Goal: Information Seeking & Learning: Find specific fact

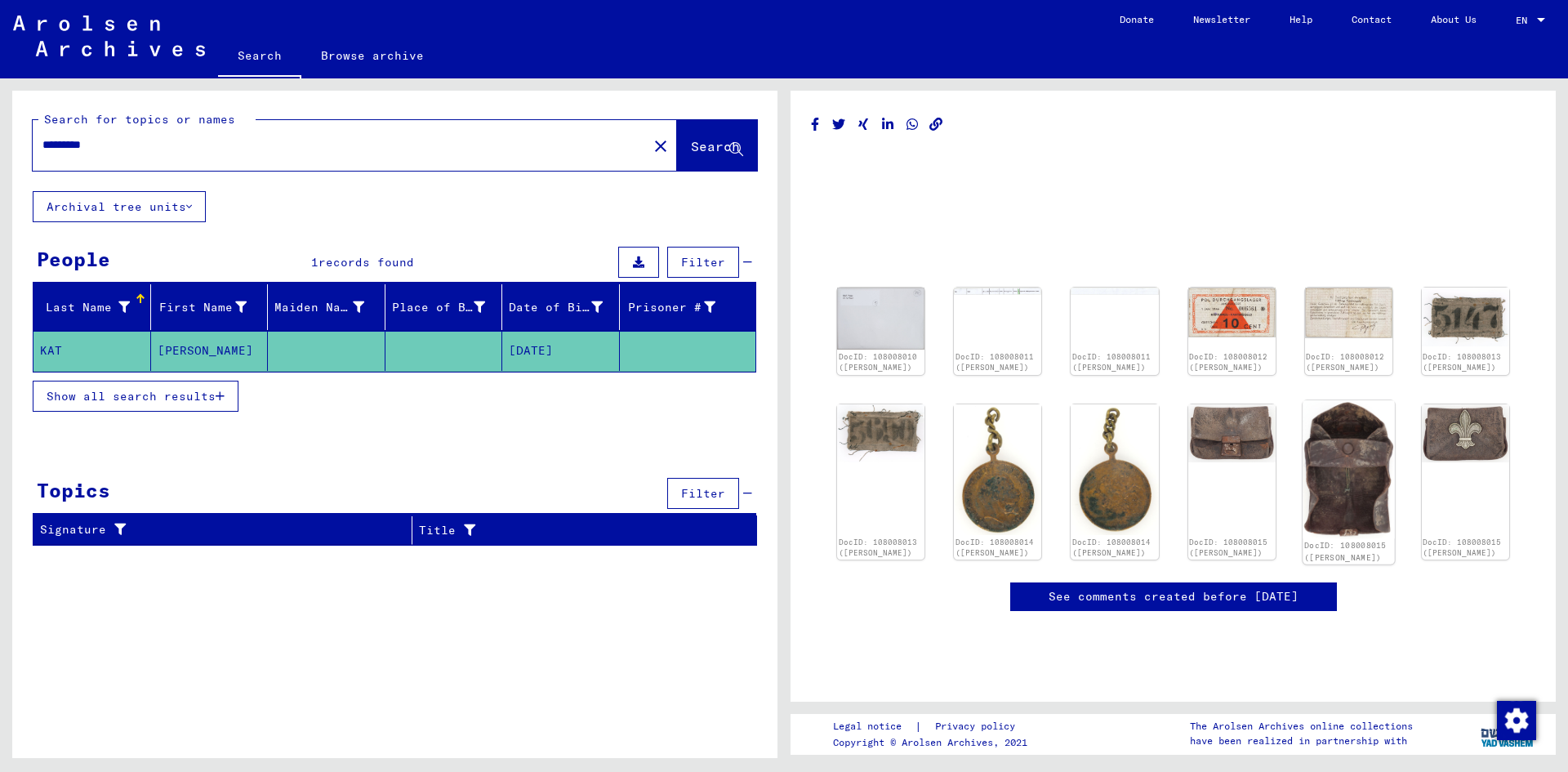
click at [1334, 431] on img at bounding box center [1348, 470] width 92 height 138
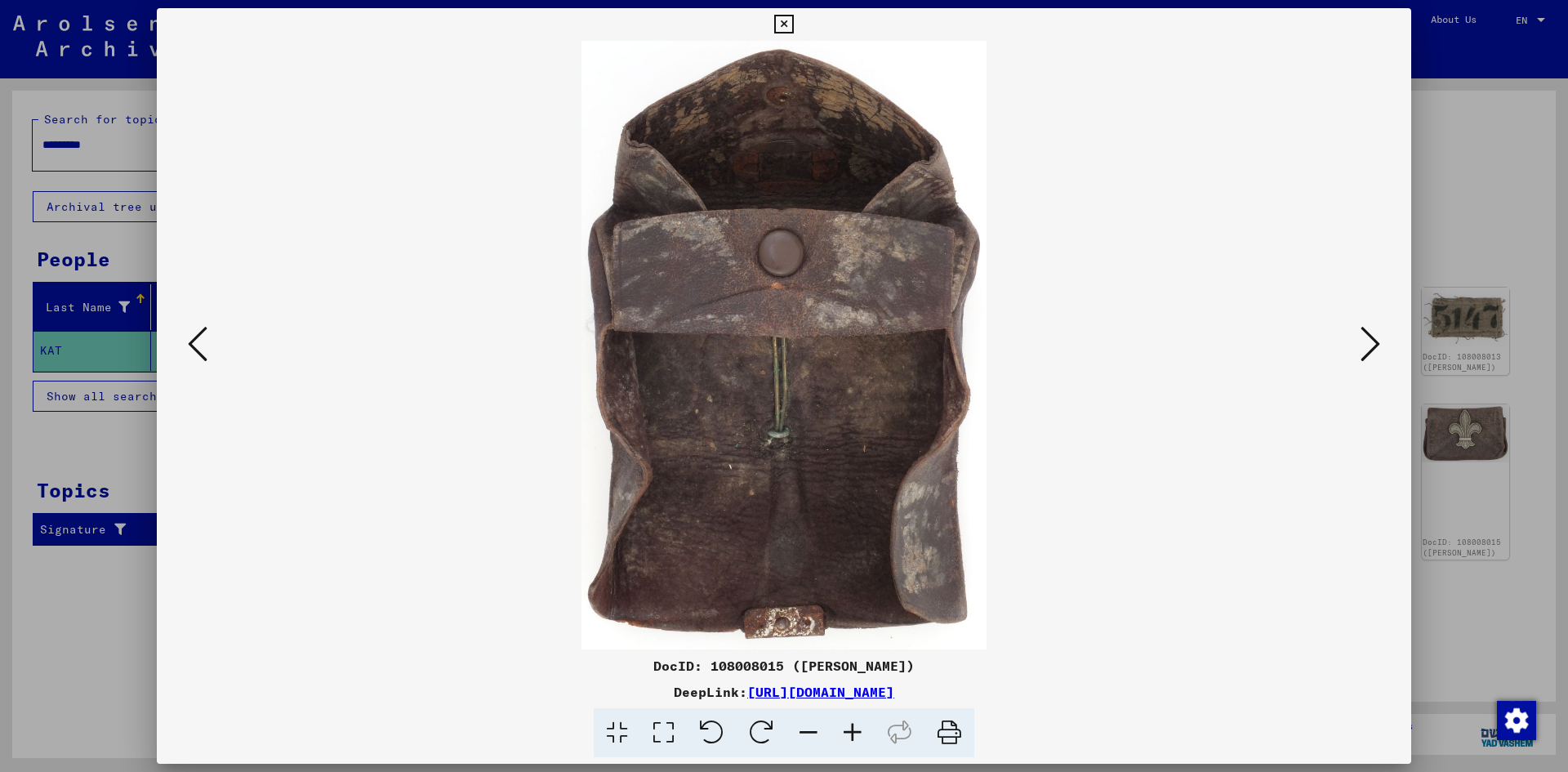
click at [1527, 179] on div at bounding box center [784, 386] width 1568 height 772
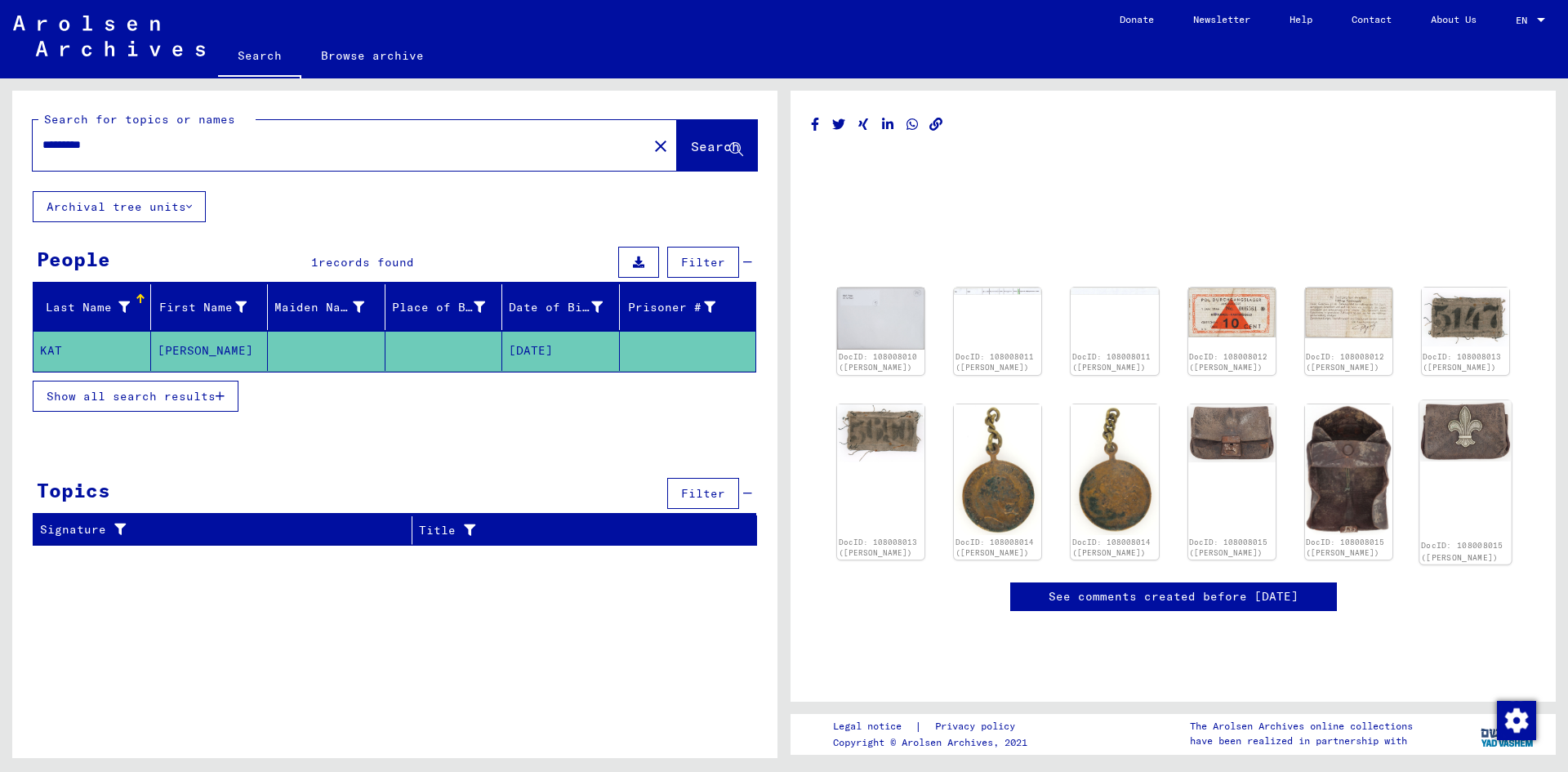
click at [1486, 466] on div "DocID: 108008015 ([PERSON_NAME])" at bounding box center [1465, 482] width 92 height 163
click at [1443, 435] on img at bounding box center [1465, 431] width 92 height 61
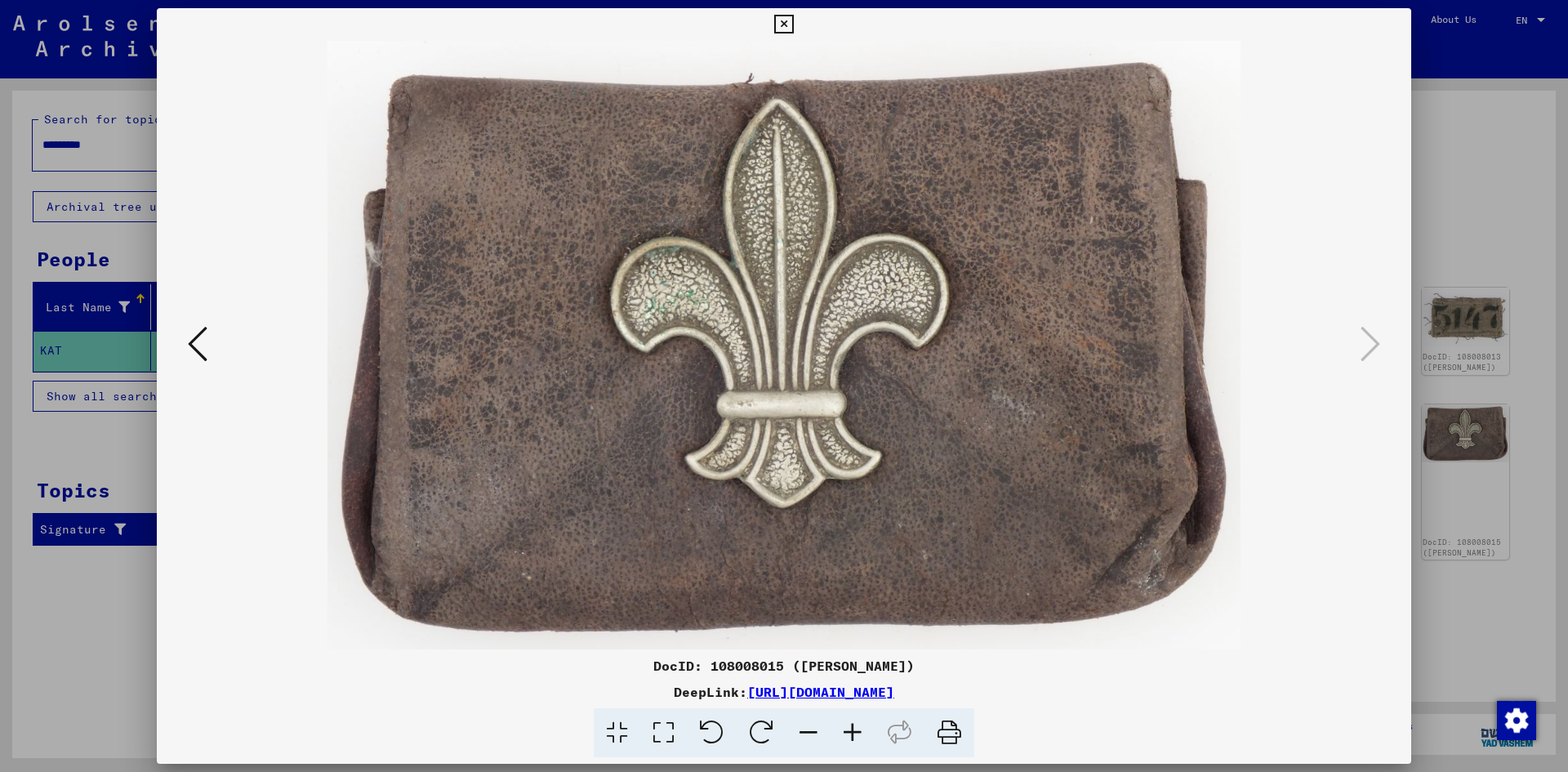
click at [1538, 517] on div at bounding box center [784, 386] width 1568 height 772
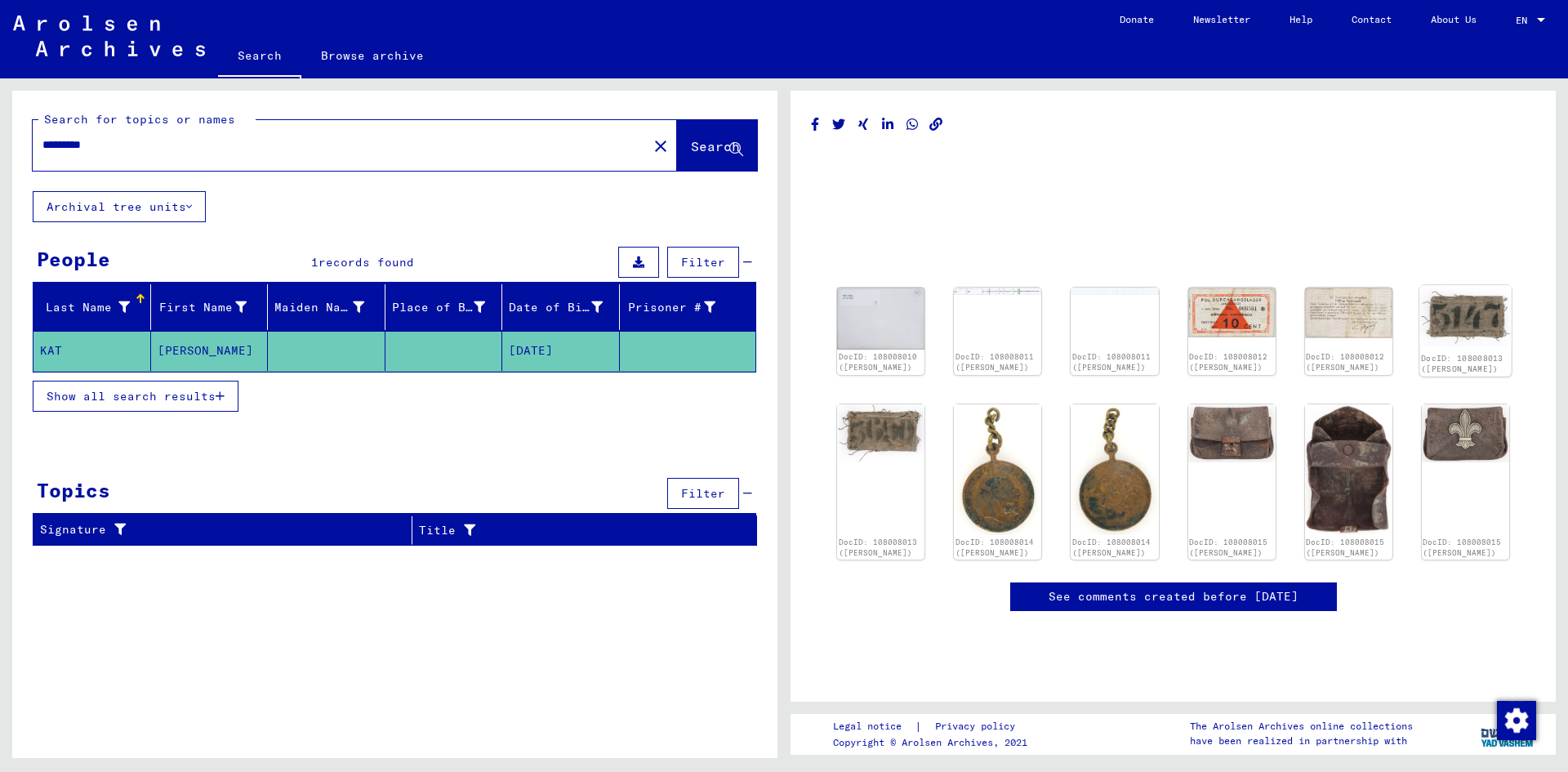
click at [1446, 337] on img at bounding box center [1465, 316] width 92 height 61
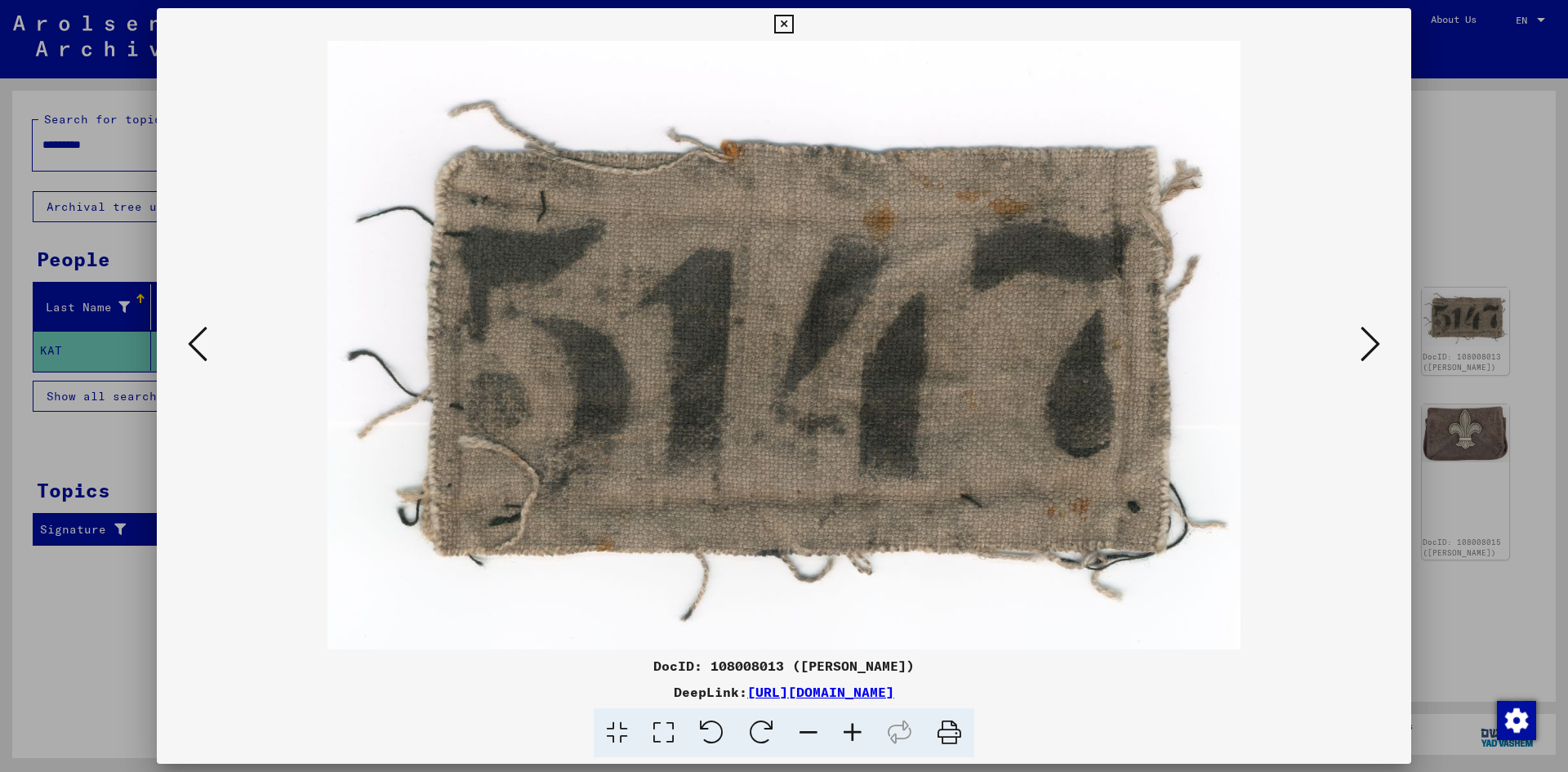
click at [1543, 210] on div at bounding box center [784, 386] width 1568 height 772
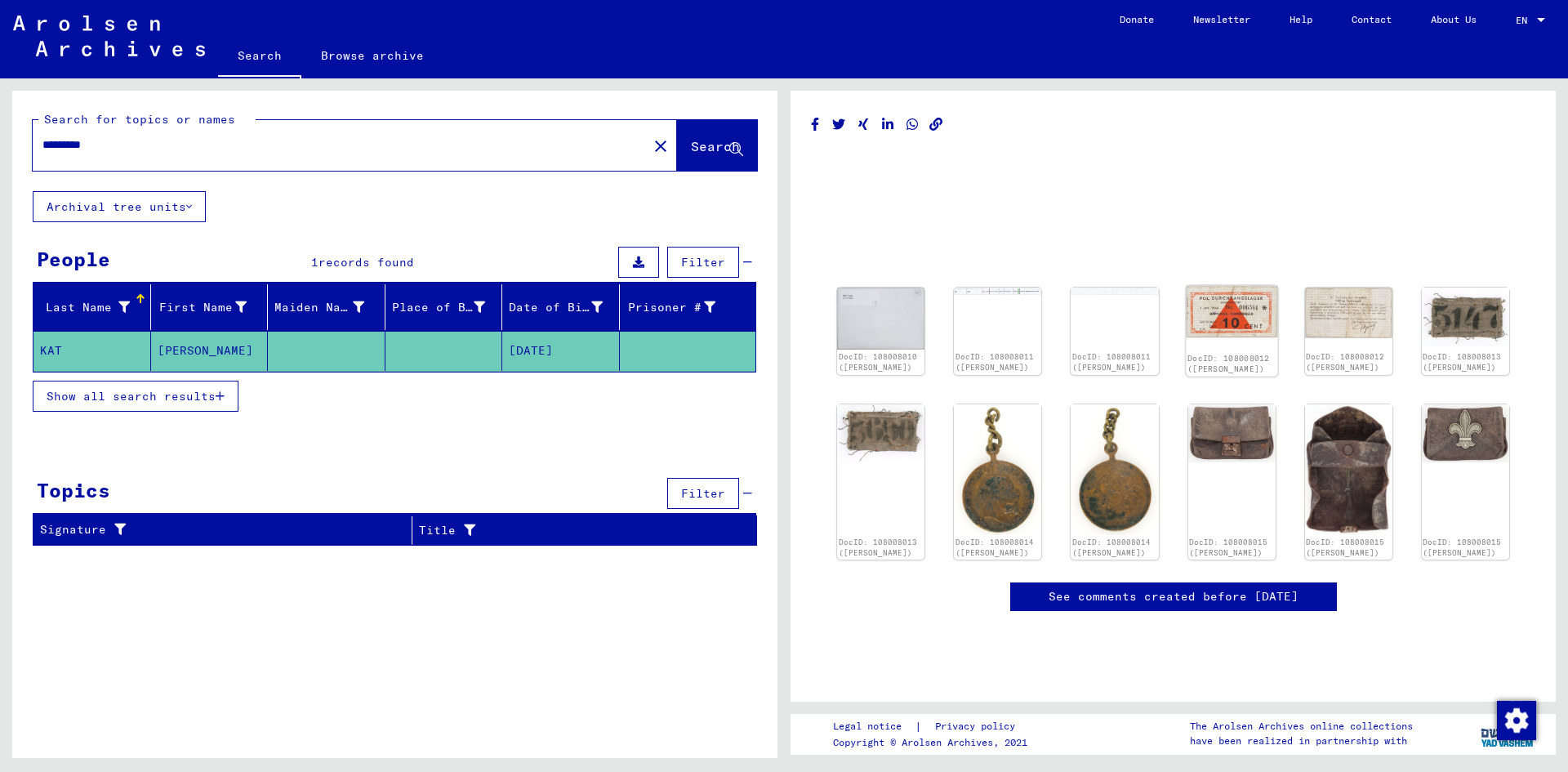
click at [1201, 340] on div "DocID: 108008012 ([PERSON_NAME])" at bounding box center [1232, 332] width 92 height 91
click at [1235, 293] on img at bounding box center [1232, 312] width 92 height 53
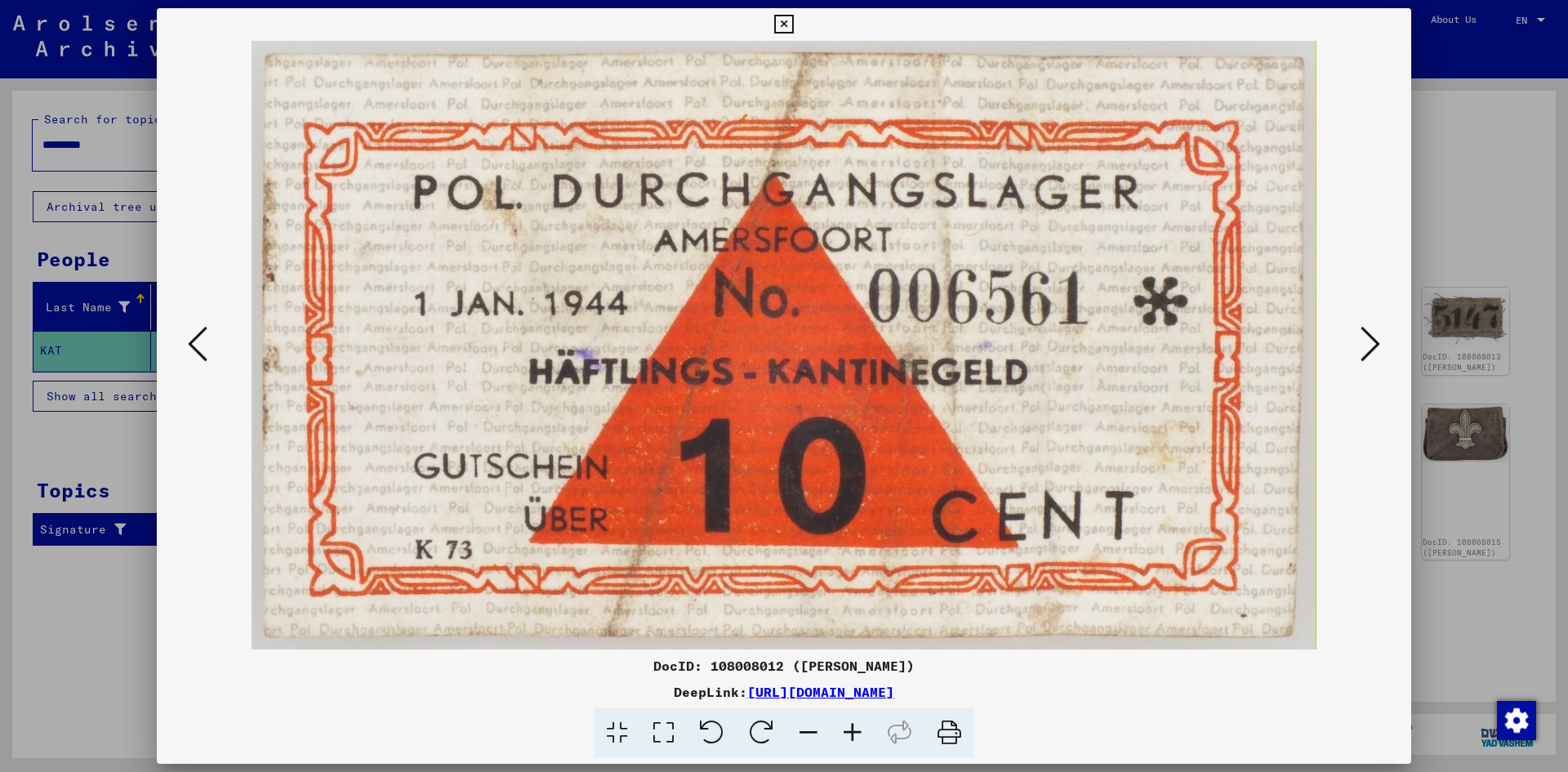
click at [32, 439] on div at bounding box center [784, 386] width 1568 height 772
